Goal: Task Accomplishment & Management: Manage account settings

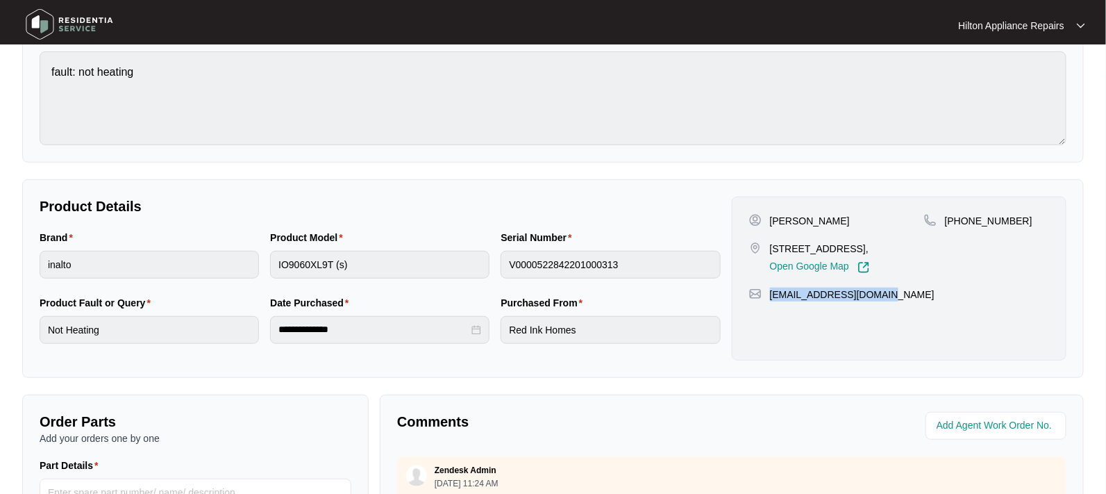
scroll to position [174, 0]
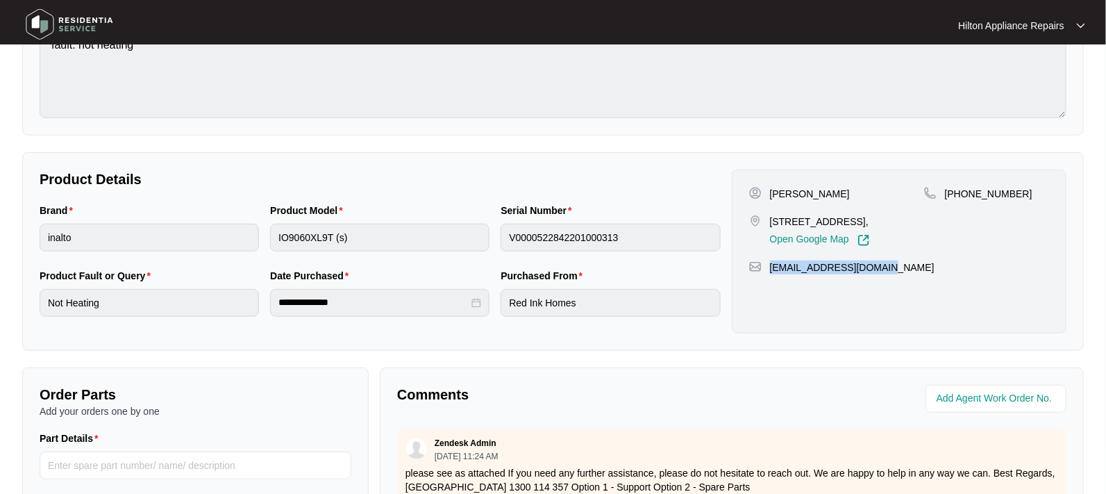
drag, startPoint x: 902, startPoint y: 220, endPoint x: 769, endPoint y: 221, distance: 132.6
click at [770, 221] on p "[STREET_ADDRESS]," at bounding box center [820, 222] width 100 height 14
copy p "[STREET_ADDRESS]"
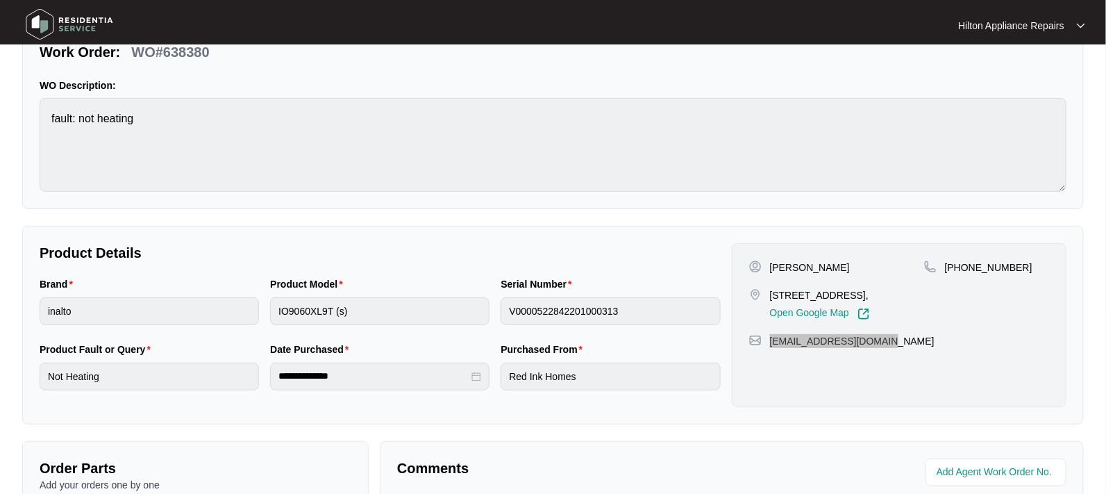
scroll to position [0, 0]
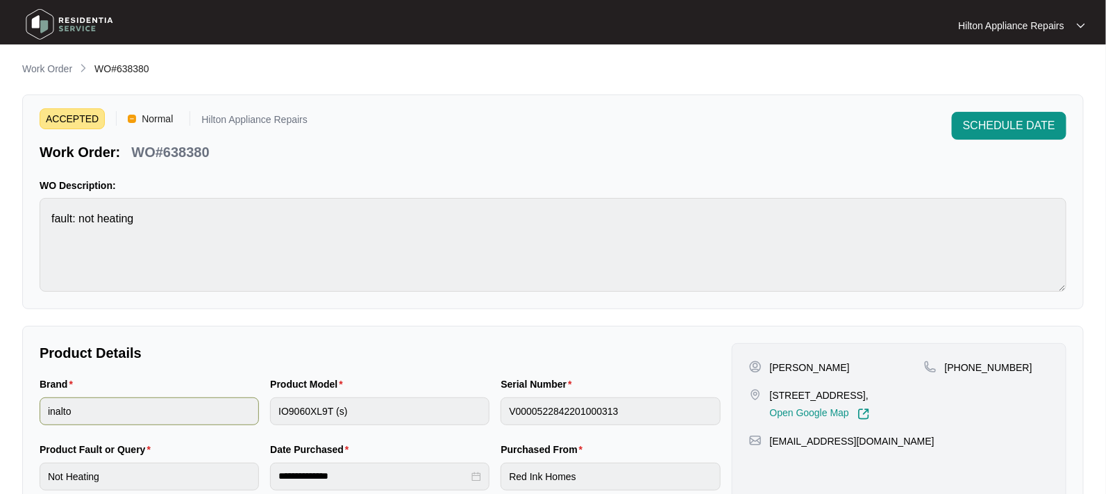
click at [204, 401] on div "Brand inalto Product Model IO9060XL9T (s) Serial Number V0000522842201000313" at bounding box center [380, 408] width 692 height 65
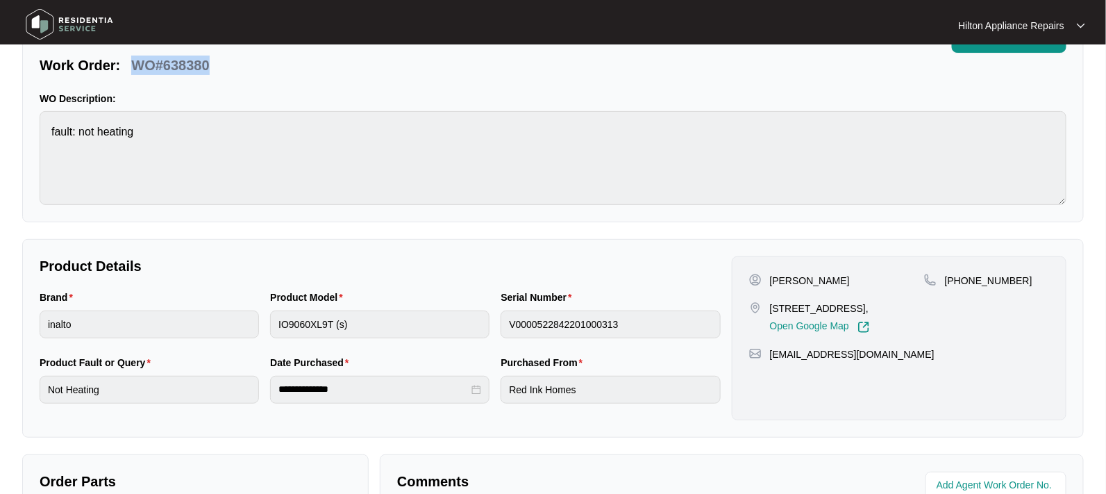
drag, startPoint x: 206, startPoint y: 67, endPoint x: 134, endPoint y: 69, distance: 72.2
click at [134, 69] on div "Work Order: WO#638380" at bounding box center [174, 63] width 268 height 24
copy p "WO#638380"
drag, startPoint x: 1019, startPoint y: 285, endPoint x: 960, endPoint y: 275, distance: 59.1
click at [960, 275] on div "[PHONE_NUMBER]" at bounding box center [986, 304] width 125 height 60
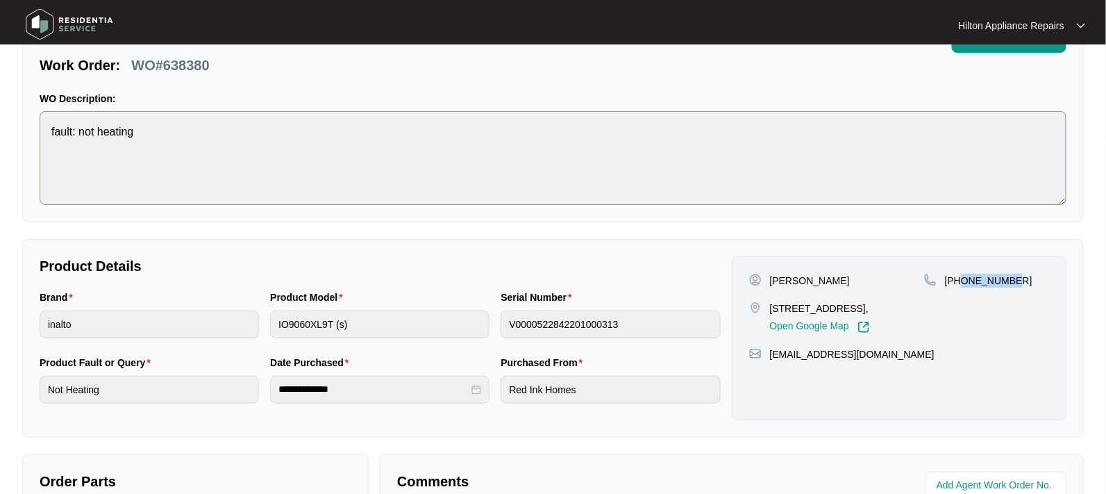
copy p "476307155"
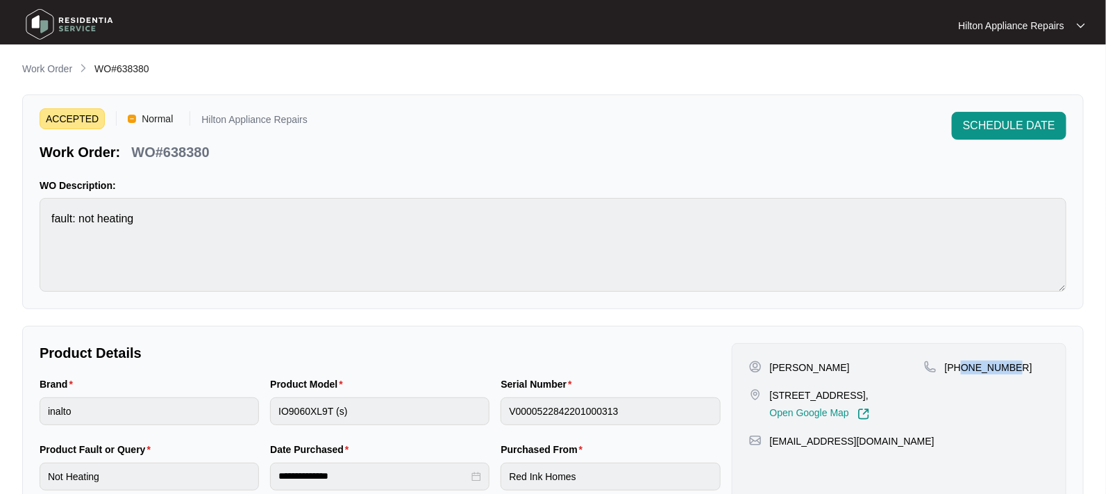
scroll to position [260, 0]
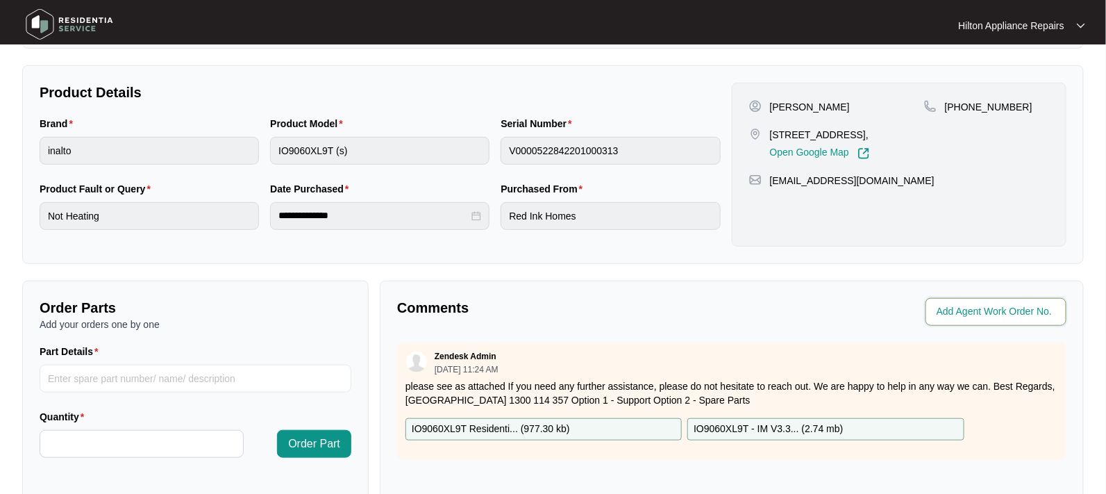
click at [960, 310] on input "string" at bounding box center [998, 311] width 122 height 17
type input "42084"
click at [721, 313] on p "Comments" at bounding box center [559, 307] width 325 height 19
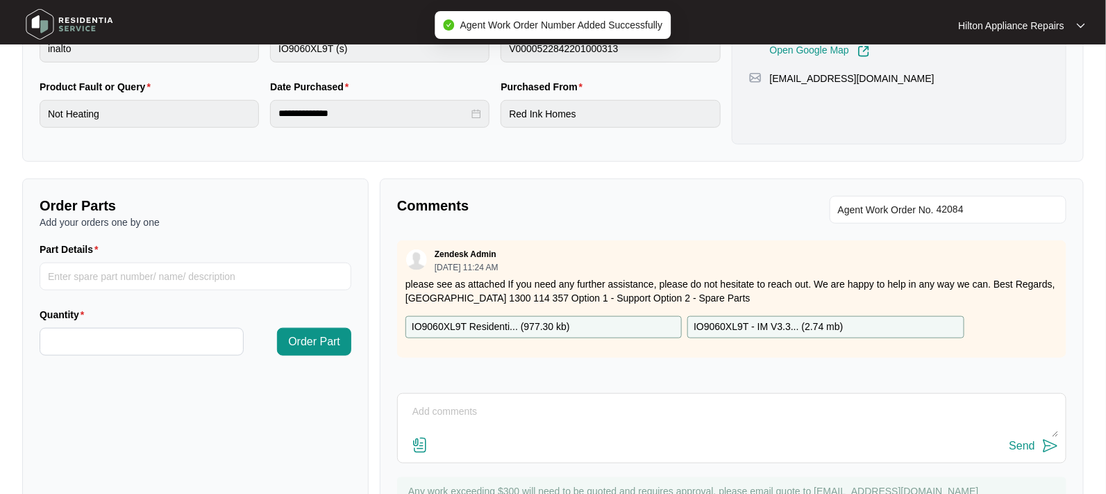
scroll to position [426, 0]
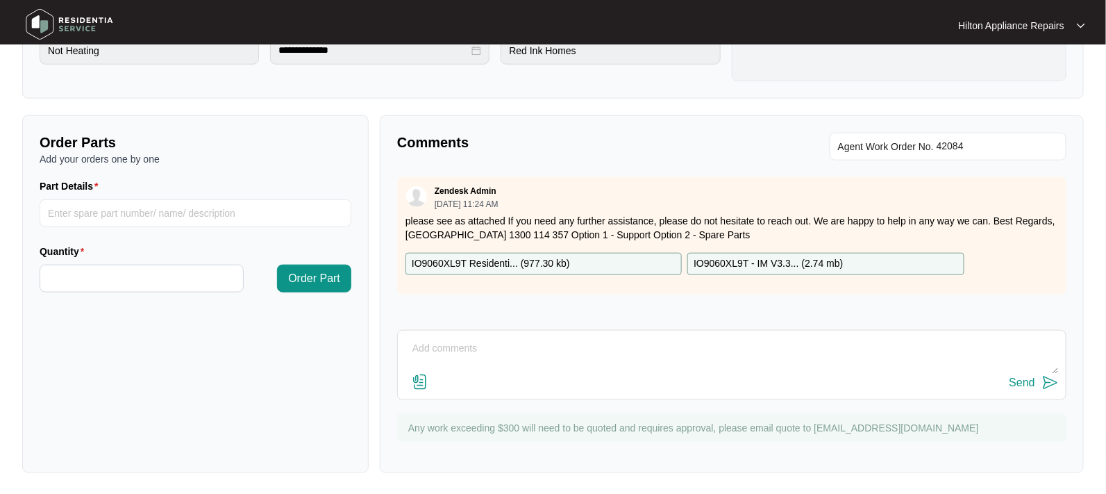
click at [539, 346] on textarea at bounding box center [732, 355] width 654 height 36
paste textarea "Called [PERSON_NAME], he advised he is unable to speak now, and will call back …"
type textarea "Called [PERSON_NAME], he advised he is unable to speak now, and will call back …"
click at [1014, 380] on div "Send" at bounding box center [1023, 382] width 26 height 12
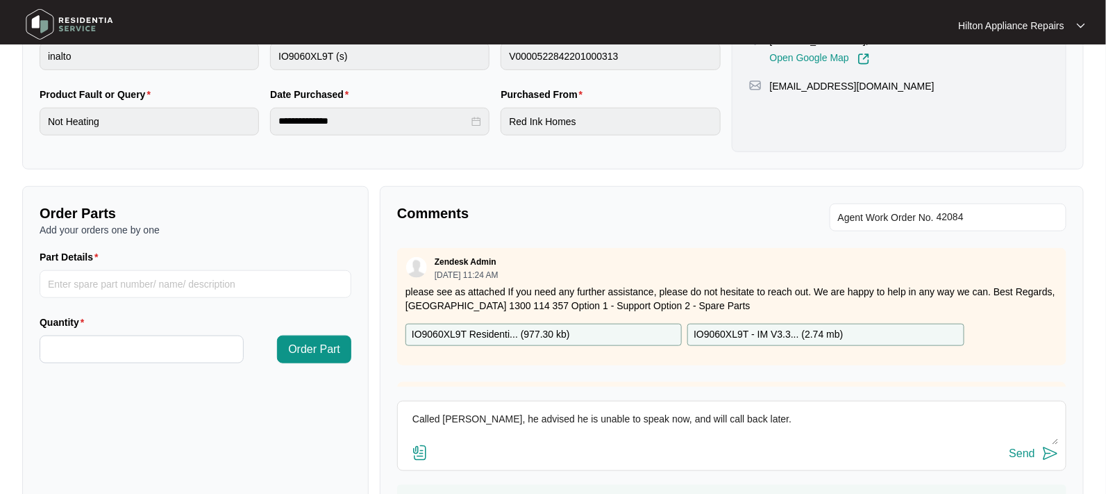
scroll to position [0, 0]
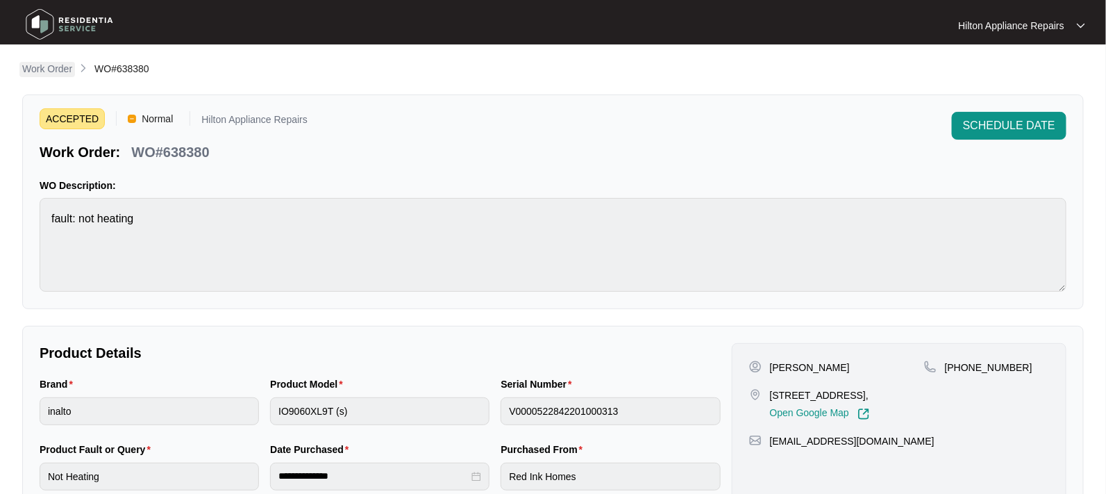
click at [39, 62] on p "Work Order" at bounding box center [47, 69] width 50 height 14
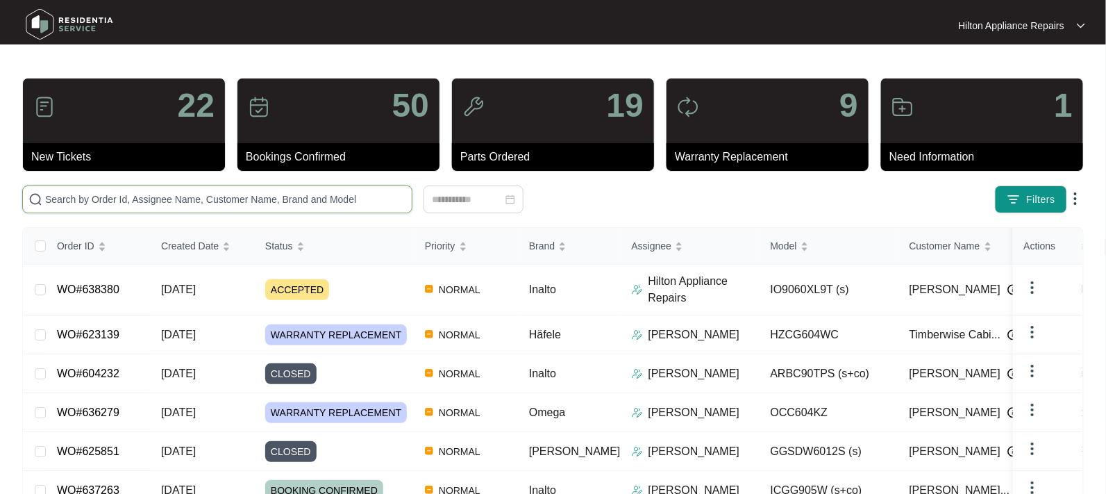
drag, startPoint x: 76, startPoint y: 191, endPoint x: 87, endPoint y: 196, distance: 12.1
click at [76, 192] on input "text" at bounding box center [225, 199] width 361 height 15
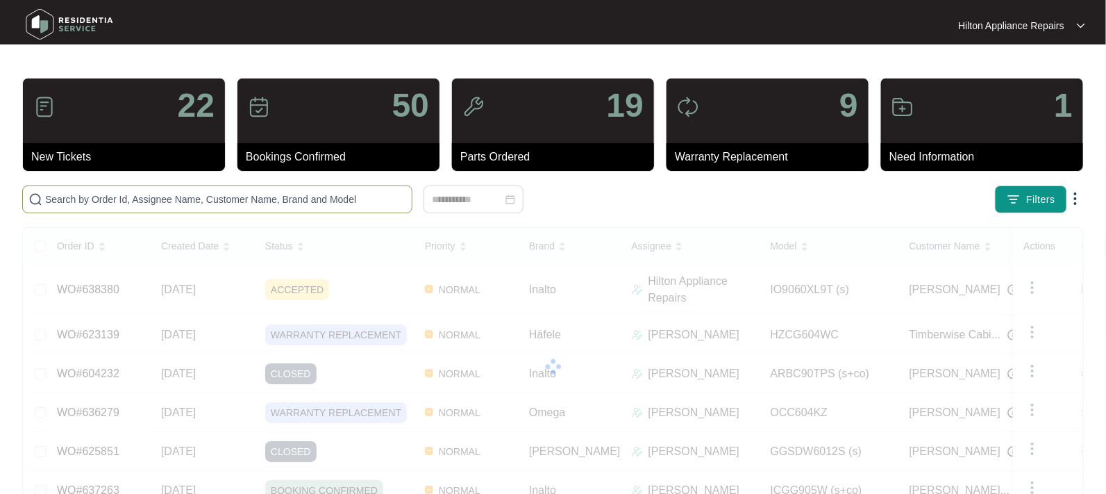
paste input "WO#638380"
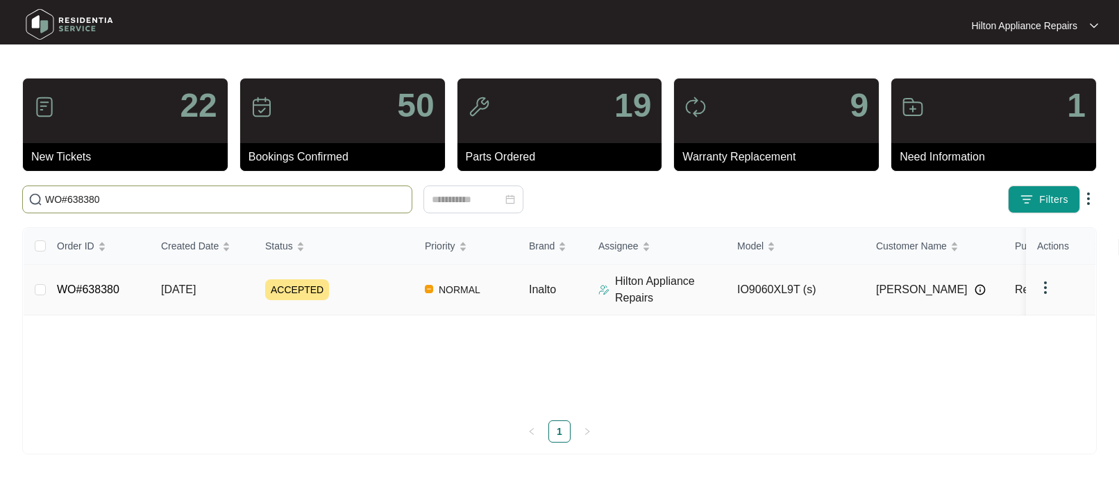
type input "WO#638380"
click at [178, 287] on span "[DATE]" at bounding box center [178, 289] width 35 height 12
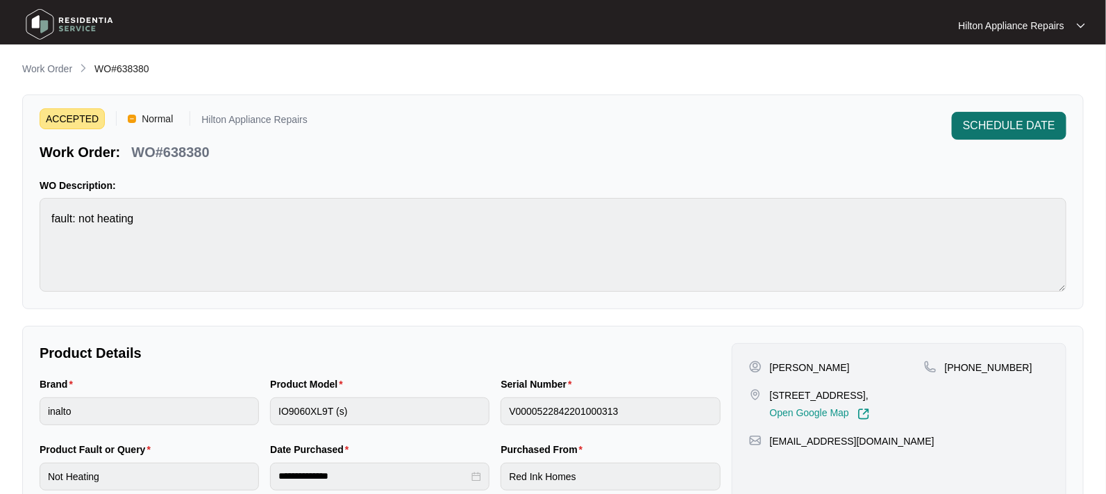
click at [1025, 124] on span "SCHEDULE DATE" at bounding box center [1009, 125] width 92 height 17
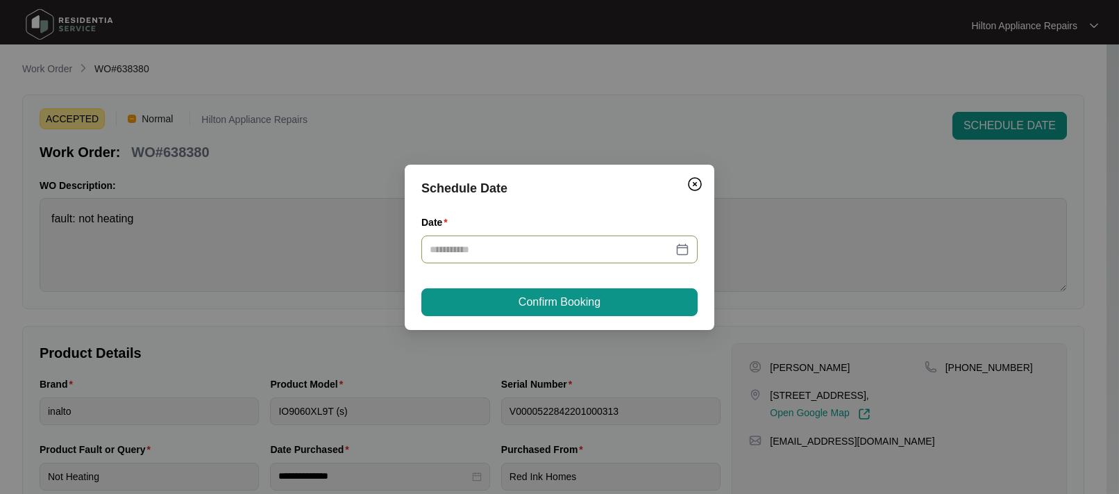
click at [682, 246] on div at bounding box center [560, 249] width 260 height 15
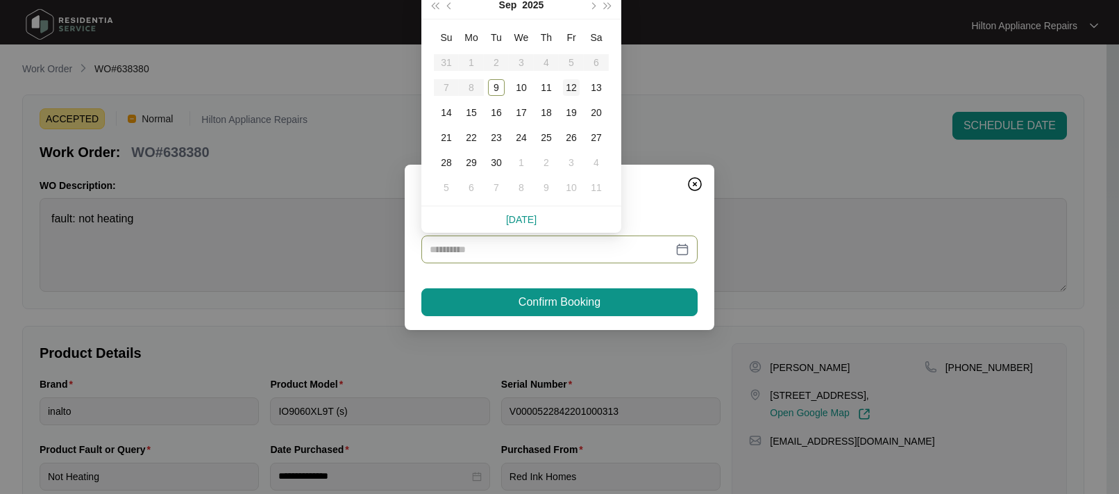
type input "**********"
click at [544, 88] on div "11" at bounding box center [546, 87] width 17 height 17
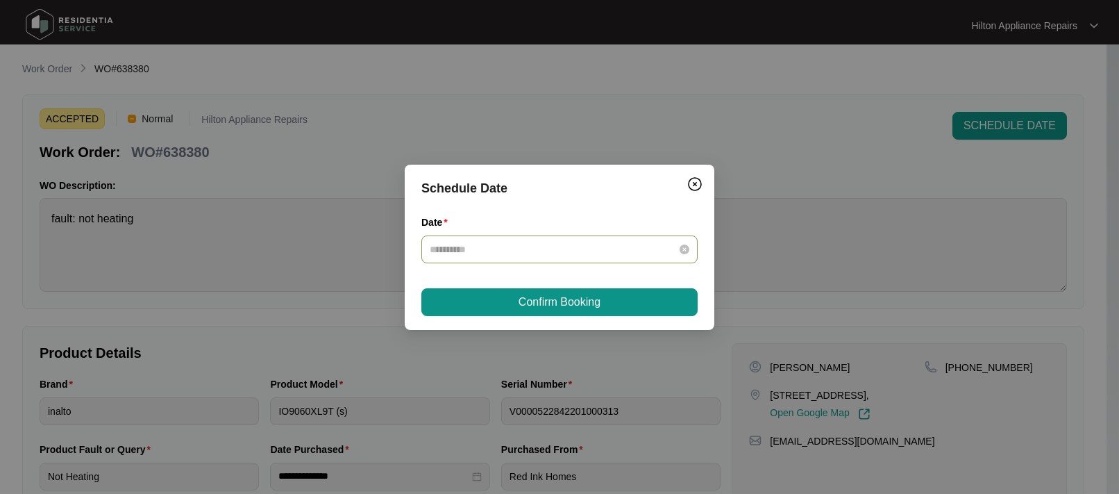
type input "**********"
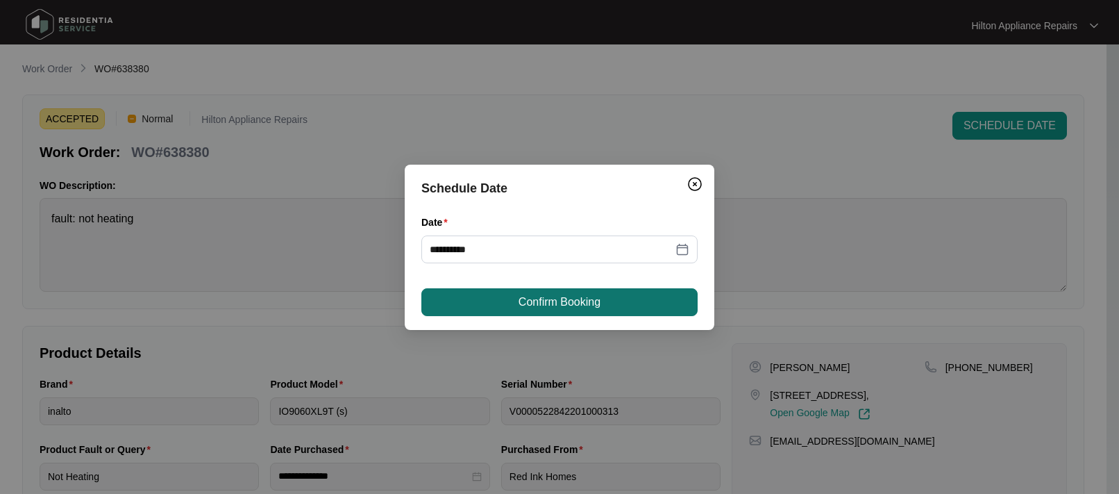
click at [541, 299] on span "Confirm Booking" at bounding box center [560, 302] width 82 height 17
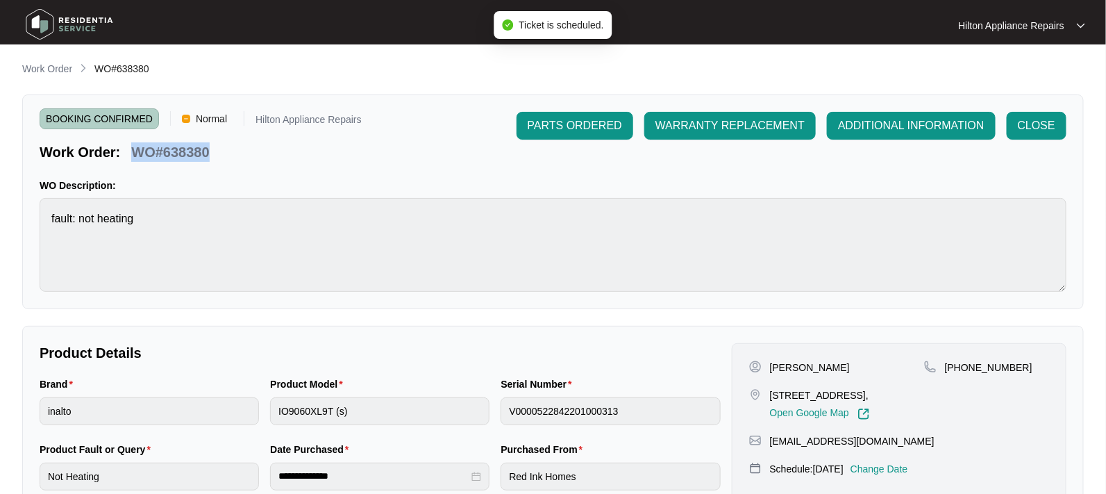
drag, startPoint x: 212, startPoint y: 147, endPoint x: 128, endPoint y: 149, distance: 84.0
click at [128, 149] on div "WO#638380" at bounding box center [170, 149] width 89 height 24
copy p "WO#638380"
click at [57, 68] on p "Work Order" at bounding box center [47, 69] width 50 height 14
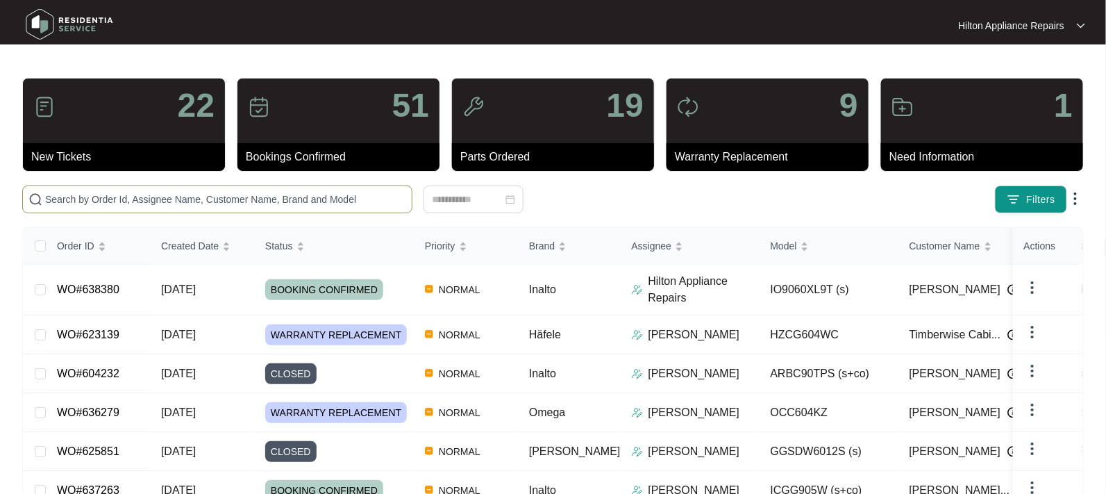
click at [126, 192] on input "text" at bounding box center [225, 199] width 361 height 15
paste input "WO#638380"
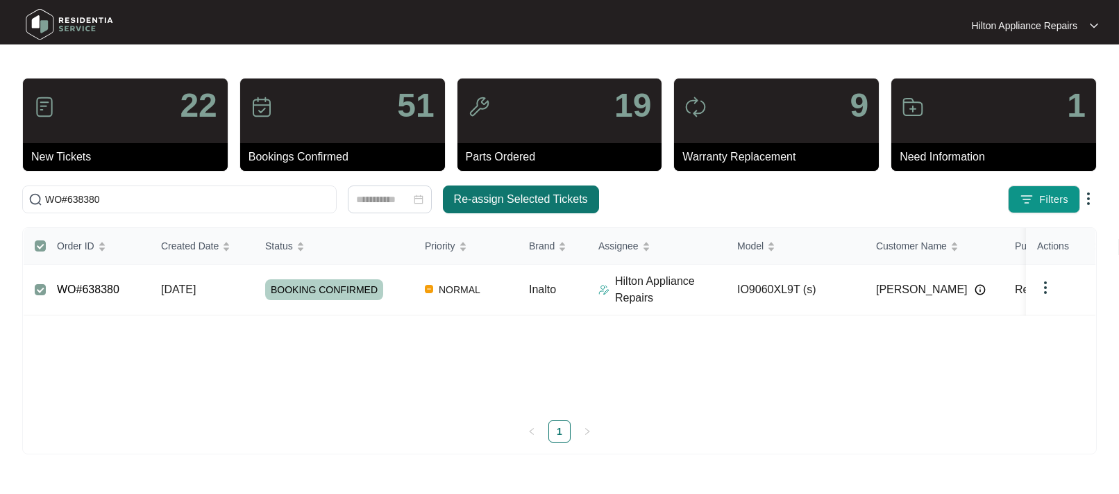
click at [501, 199] on span "Re-assign Selected Tickets" at bounding box center [521, 199] width 134 height 17
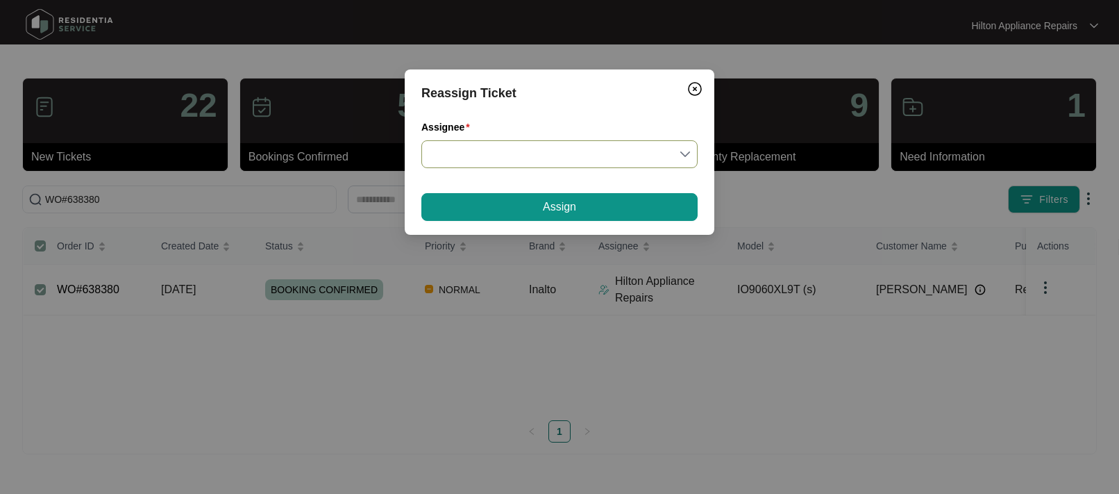
click at [688, 151] on input "Assignee" at bounding box center [560, 154] width 260 height 26
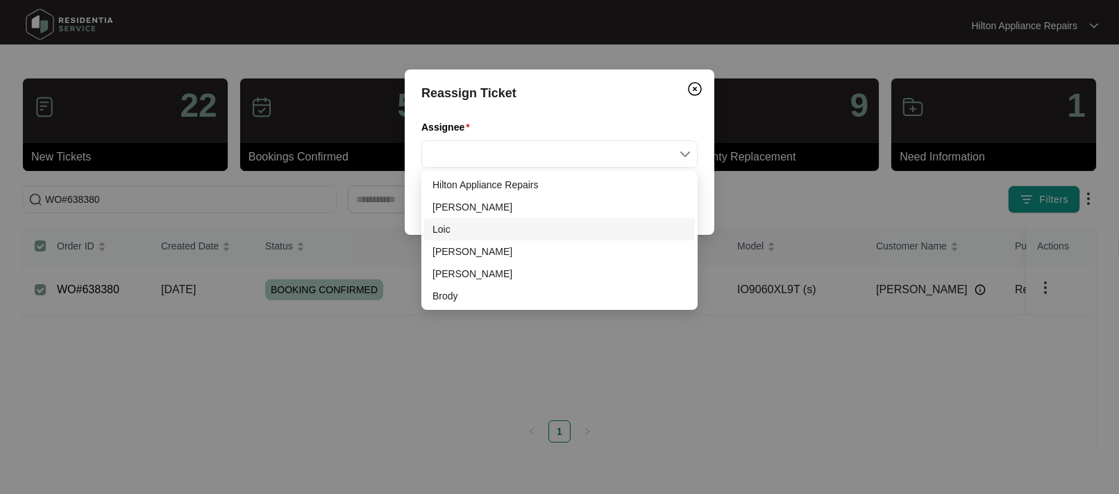
click at [452, 234] on div "Loic" at bounding box center [560, 228] width 254 height 15
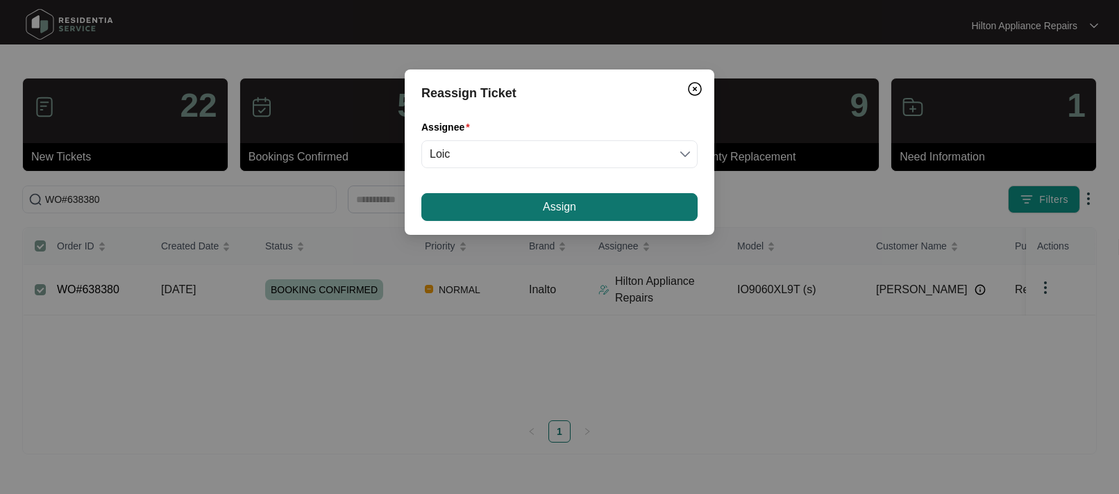
click at [535, 201] on button "Assign" at bounding box center [559, 207] width 276 height 28
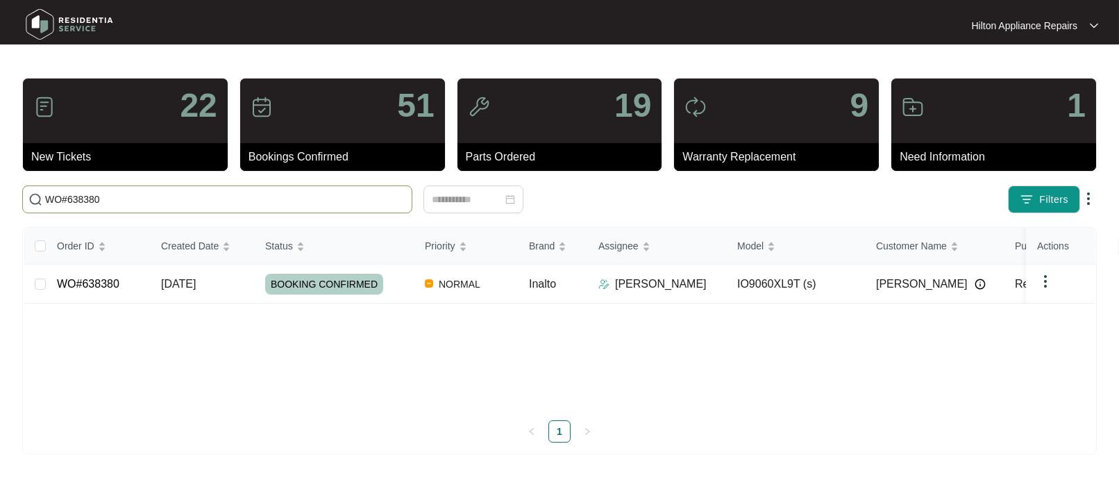
drag, startPoint x: 127, startPoint y: 199, endPoint x: -52, endPoint y: 198, distance: 179.1
click at [0, 198] on html "Hilton Appliance Repairs Hilton App... 22 New Tickets 51 Bookings Confirmed 19 …" at bounding box center [559, 247] width 1119 height 494
paste input "6279"
type input "WO#636279"
click at [177, 283] on span "[DATE]" at bounding box center [178, 284] width 35 height 12
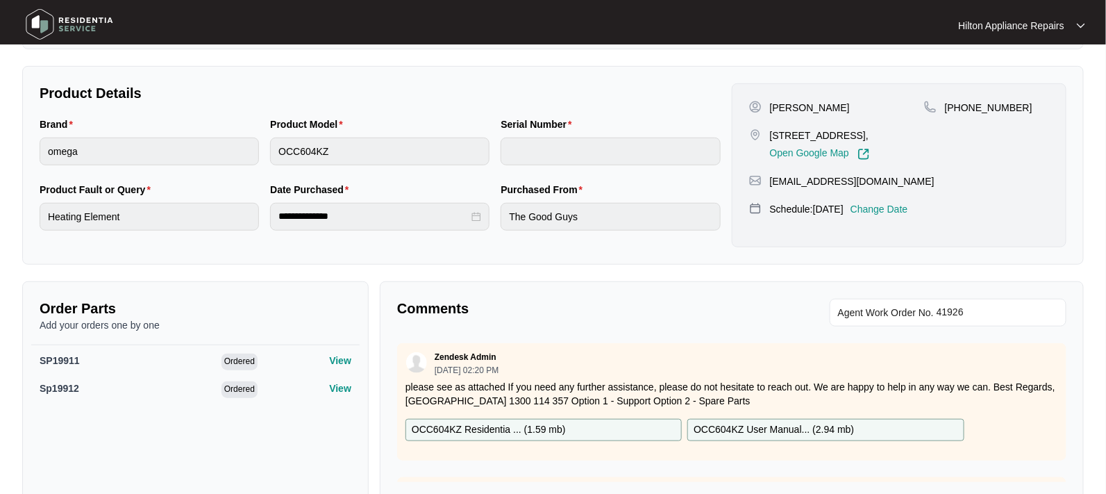
scroll to position [260, 0]
click at [895, 215] on p "Change Date" at bounding box center [880, 208] width 58 height 14
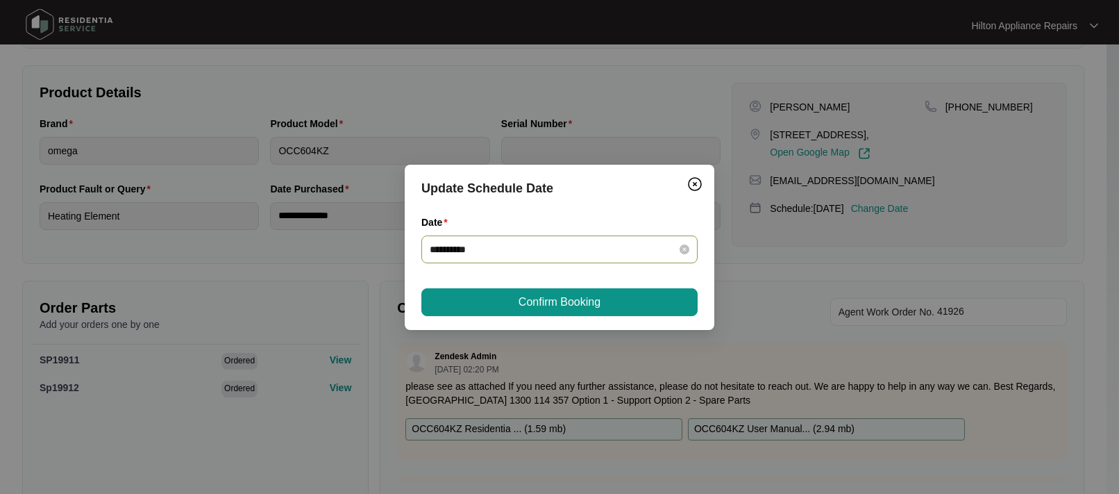
click at [680, 249] on icon "close-circle" at bounding box center [685, 249] width 10 height 10
click at [684, 249] on div at bounding box center [560, 249] width 260 height 15
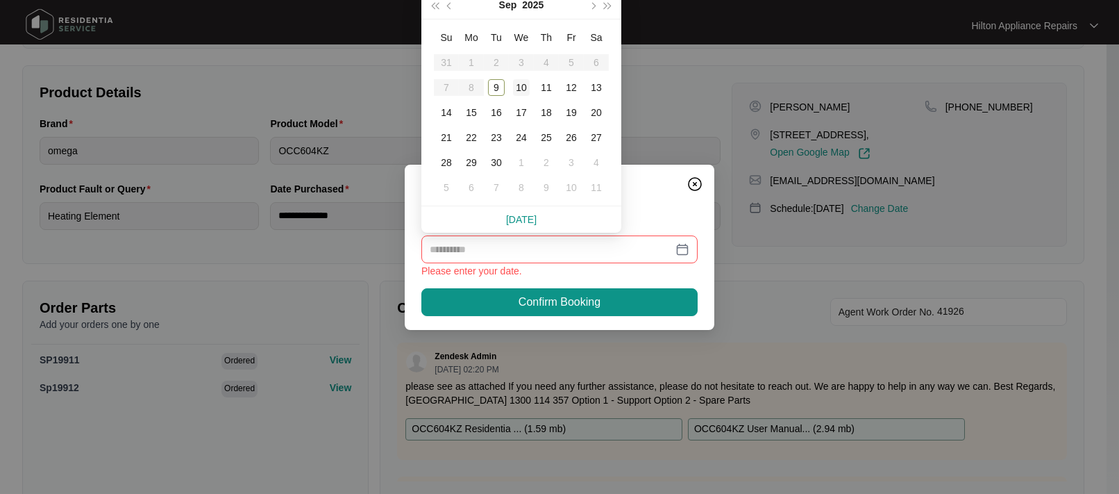
click at [519, 83] on div "10" at bounding box center [521, 87] width 17 height 17
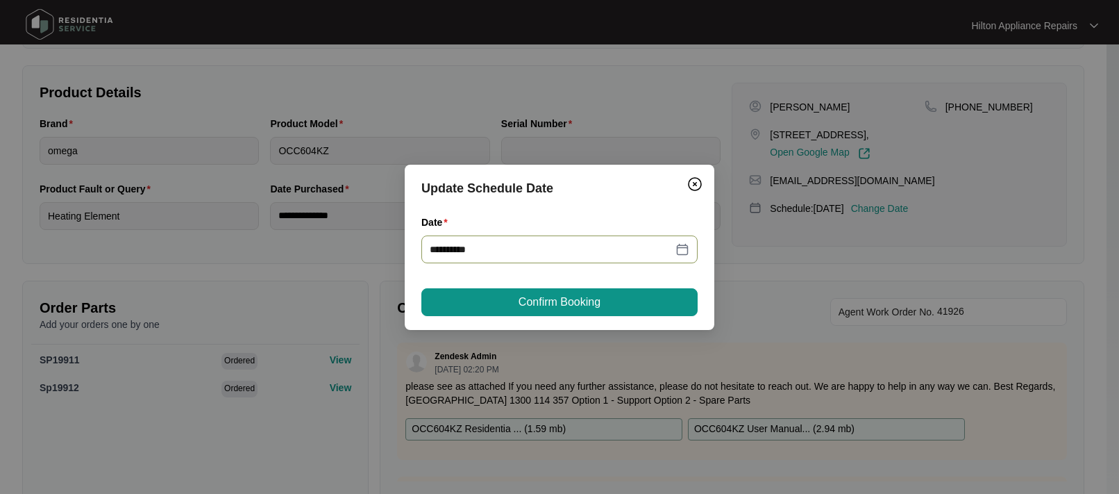
type input "**********"
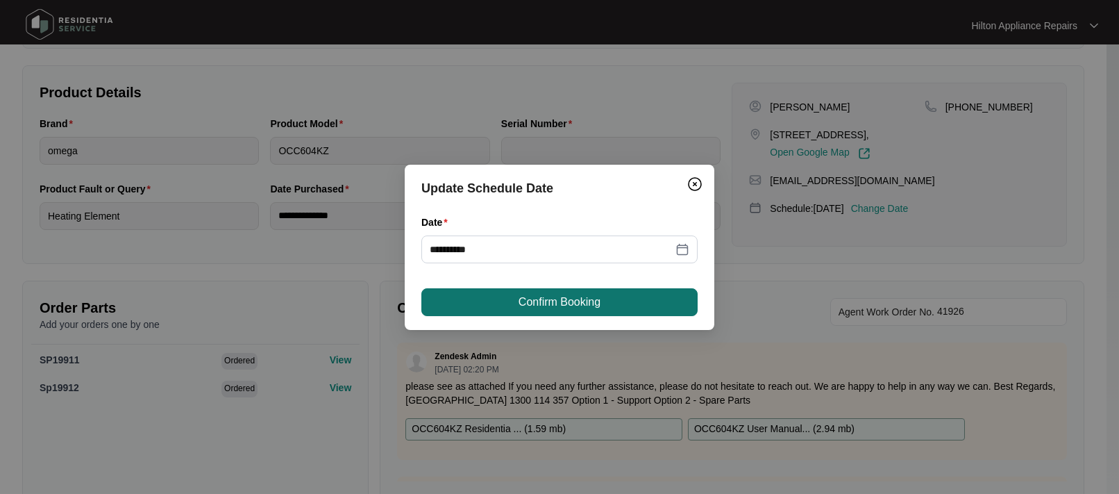
click at [537, 303] on span "Confirm Booking" at bounding box center [560, 302] width 82 height 17
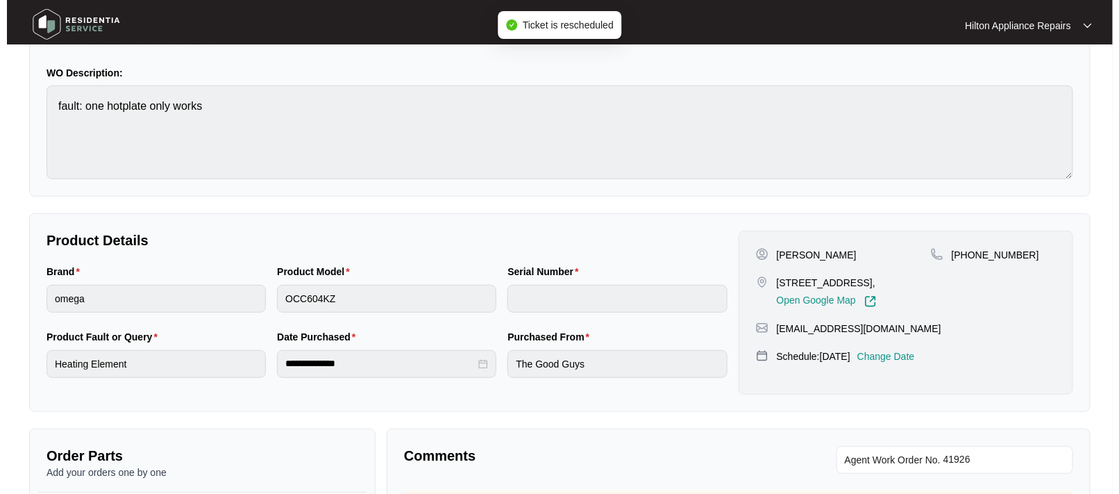
scroll to position [0, 0]
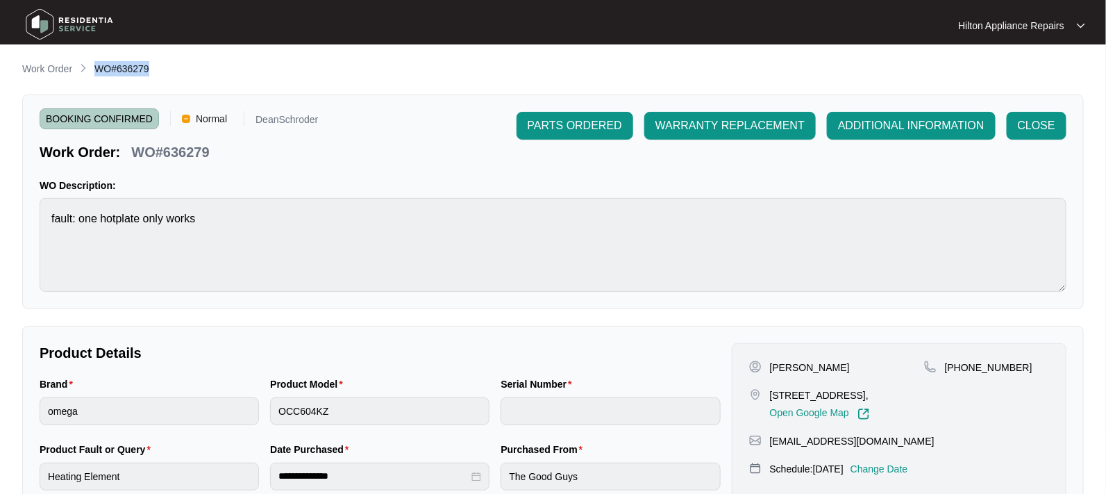
drag, startPoint x: 121, startPoint y: 70, endPoint x: 96, endPoint y: 65, distance: 25.6
click at [96, 65] on div "Work Order WO#636279" at bounding box center [553, 69] width 1062 height 17
copy span "WO#636279"
click at [44, 66] on p "Work Order" at bounding box center [47, 69] width 50 height 14
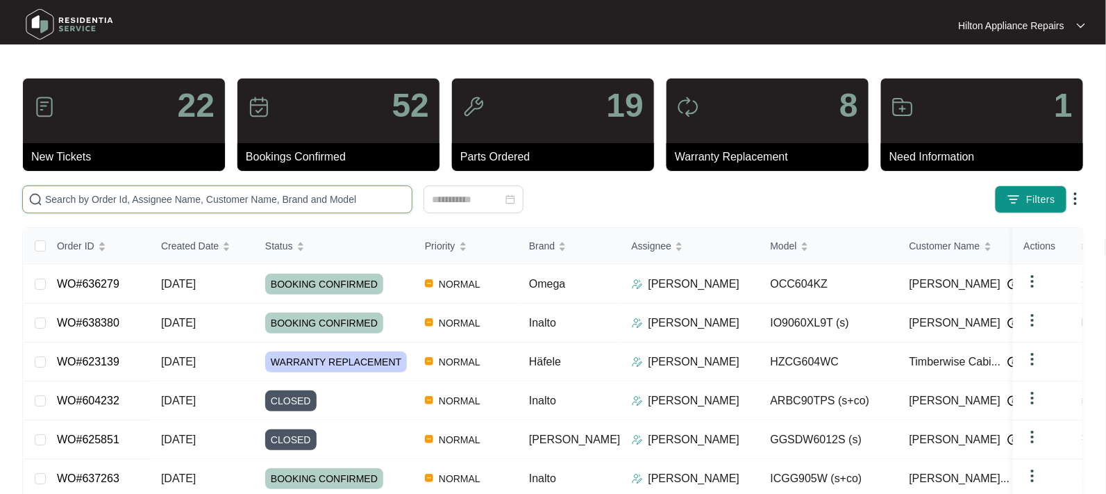
click at [66, 192] on input "text" at bounding box center [225, 199] width 361 height 15
paste input "WO#636279"
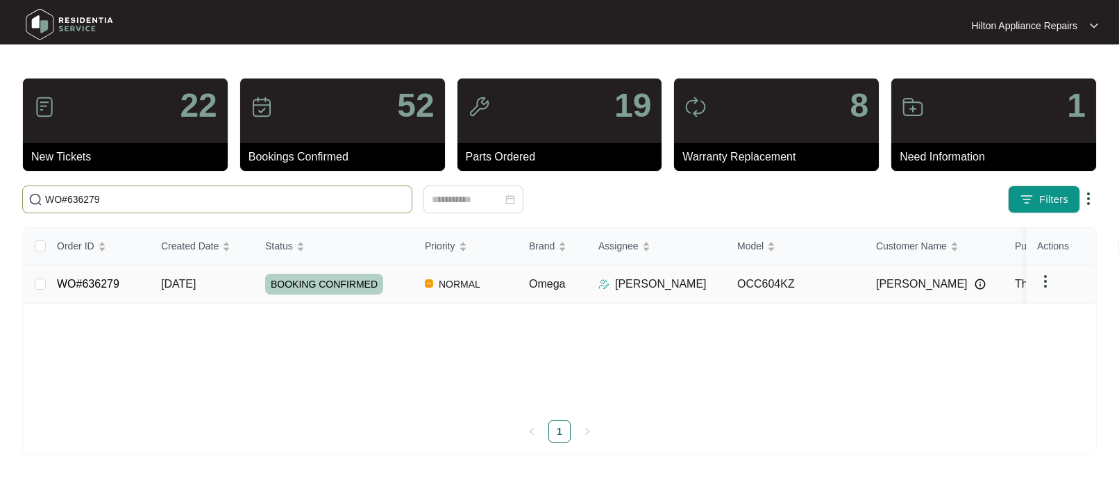
type input "WO#636279"
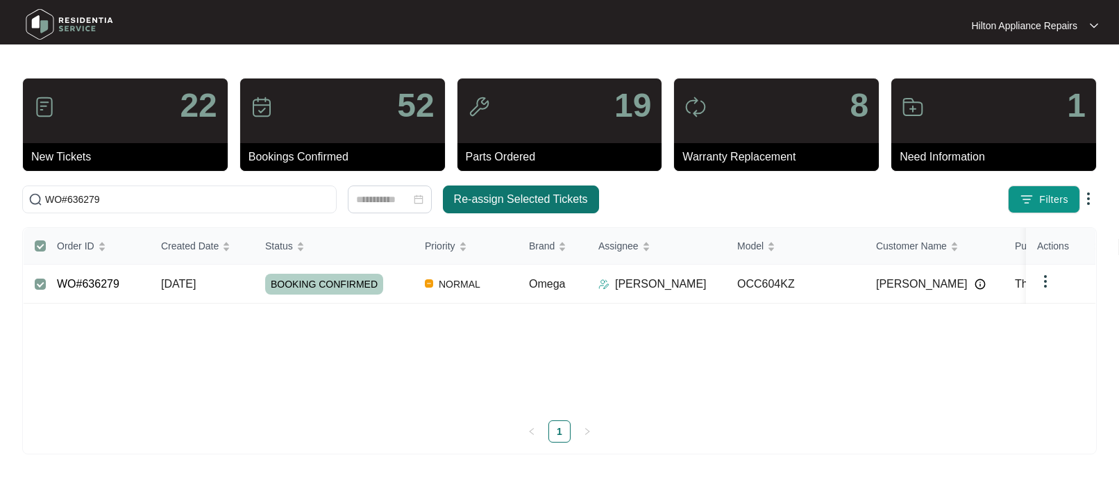
click at [499, 203] on span "Re-assign Selected Tickets" at bounding box center [521, 199] width 134 height 17
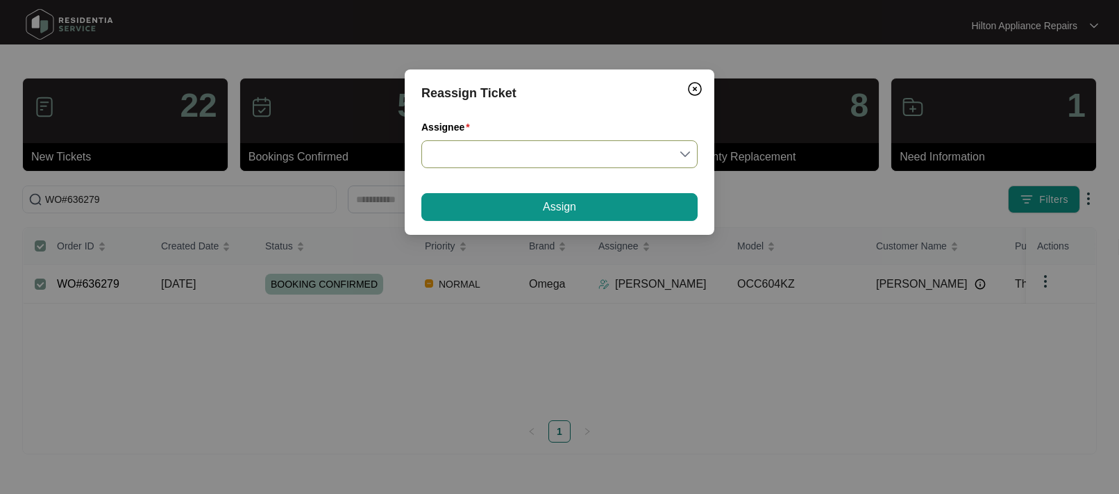
click at [687, 151] on input "Assignee" at bounding box center [560, 154] width 260 height 26
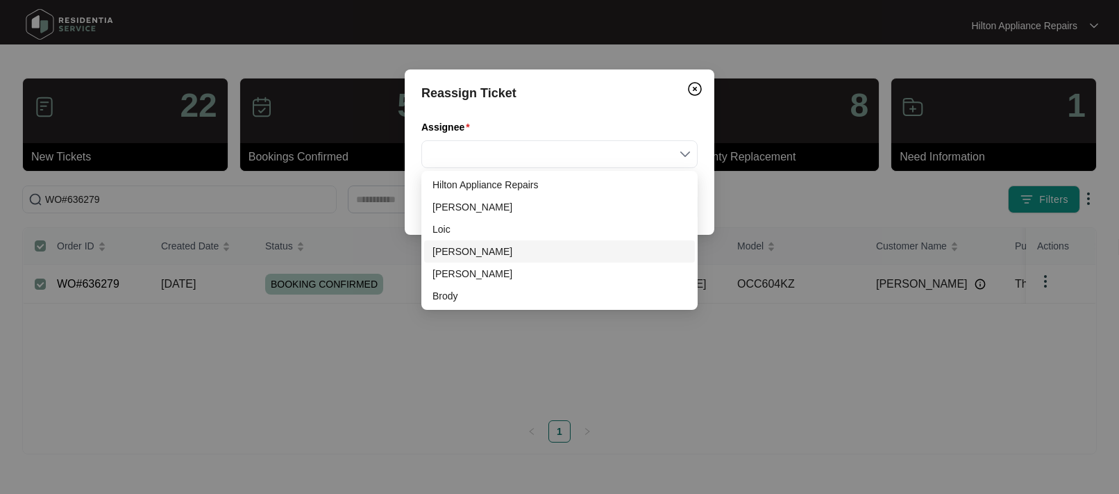
click at [449, 249] on div "[PERSON_NAME]" at bounding box center [560, 251] width 254 height 15
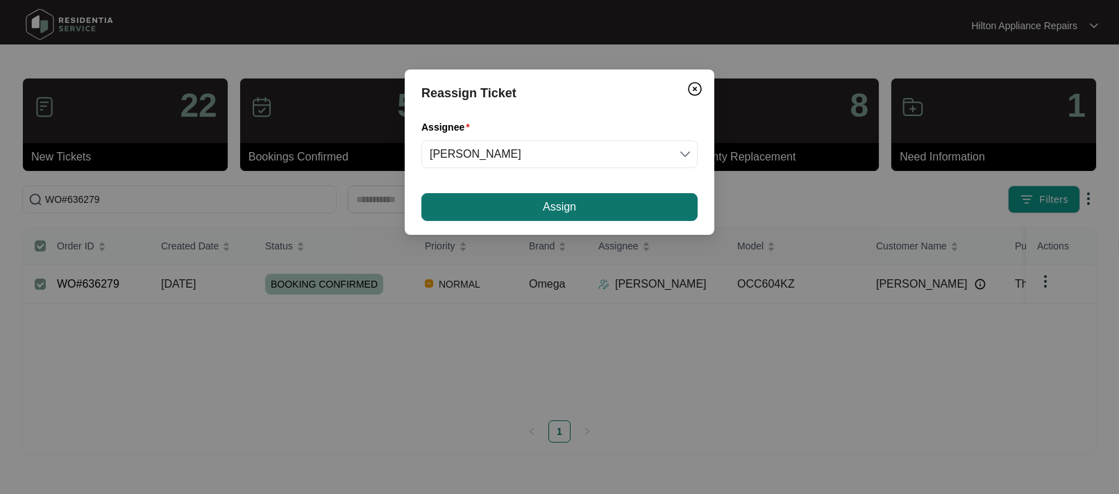
click at [586, 206] on button "Assign" at bounding box center [559, 207] width 276 height 28
